Goal: Check status: Check status

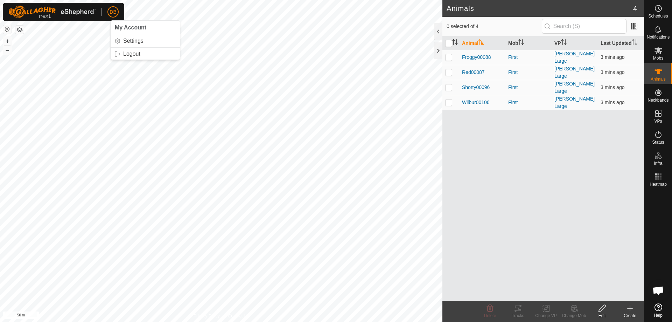
drag, startPoint x: 447, startPoint y: 42, endPoint x: 449, endPoint y: 53, distance: 10.9
click at [448, 42] on input "checkbox" at bounding box center [448, 43] width 7 height 7
checkbox input "true"
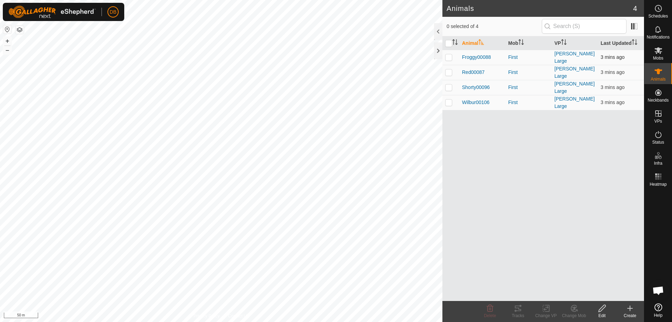
checkbox input "true"
click at [521, 310] on icon at bounding box center [518, 308] width 6 height 6
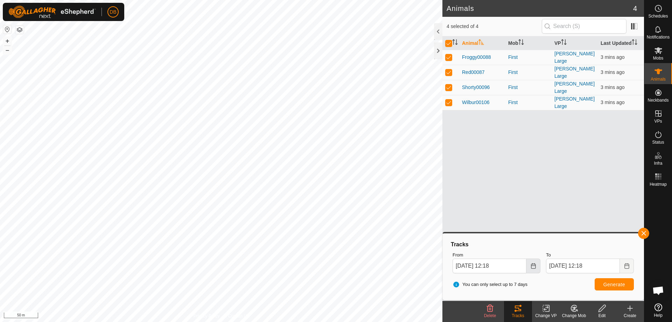
click at [532, 264] on icon "Choose Date" at bounding box center [534, 266] width 6 height 6
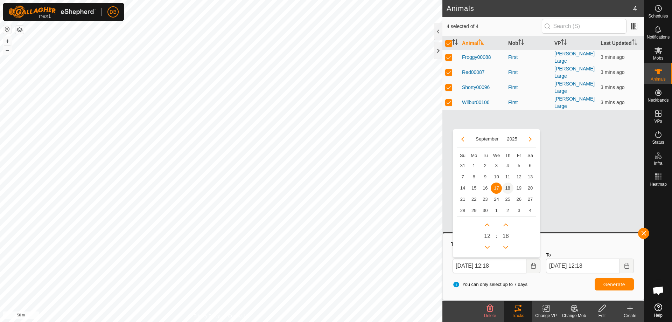
click at [508, 189] on span "18" at bounding box center [507, 187] width 11 height 11
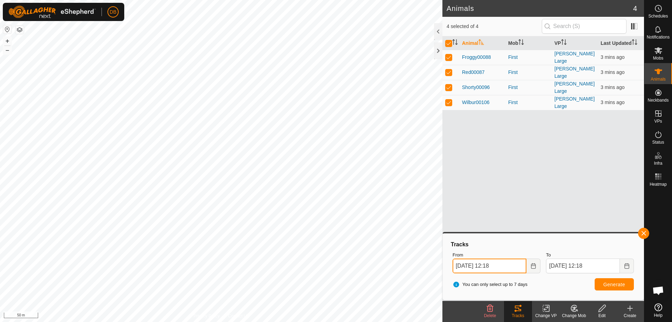
drag, startPoint x: 497, startPoint y: 265, endPoint x: 490, endPoint y: 263, distance: 6.9
click at [490, 263] on input "[DATE] 12:18" at bounding box center [490, 265] width 74 height 15
type input "[DATE] 10:18"
drag, startPoint x: 490, startPoint y: 263, endPoint x: 602, endPoint y: 283, distance: 113.1
click at [602, 283] on button "Generate" at bounding box center [614, 284] width 39 height 12
